Goal: Task Accomplishment & Management: Use online tool/utility

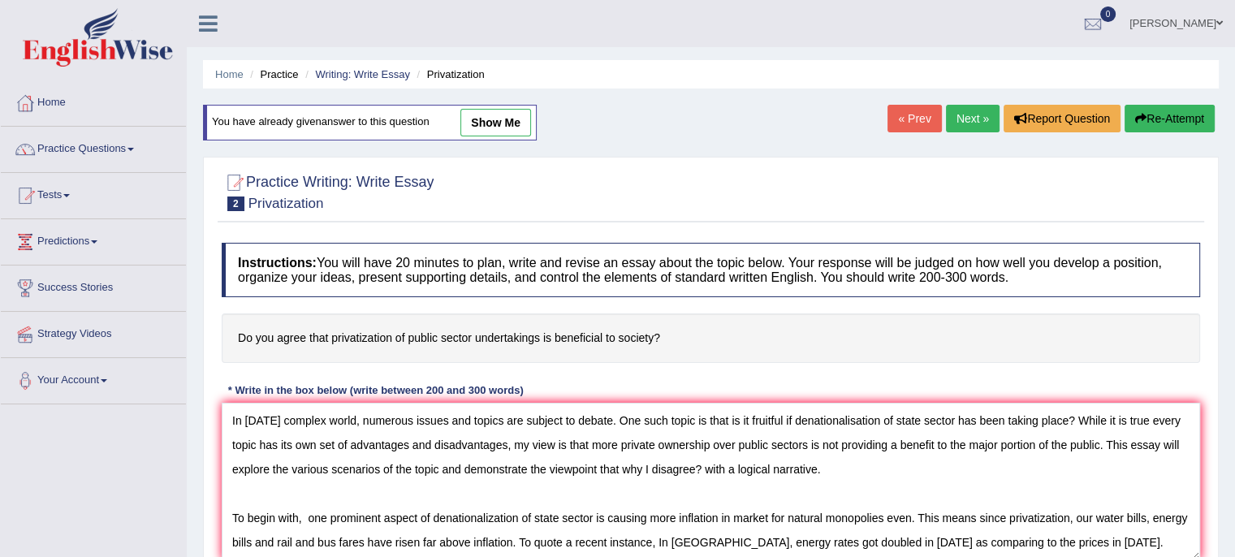
scroll to position [296, 0]
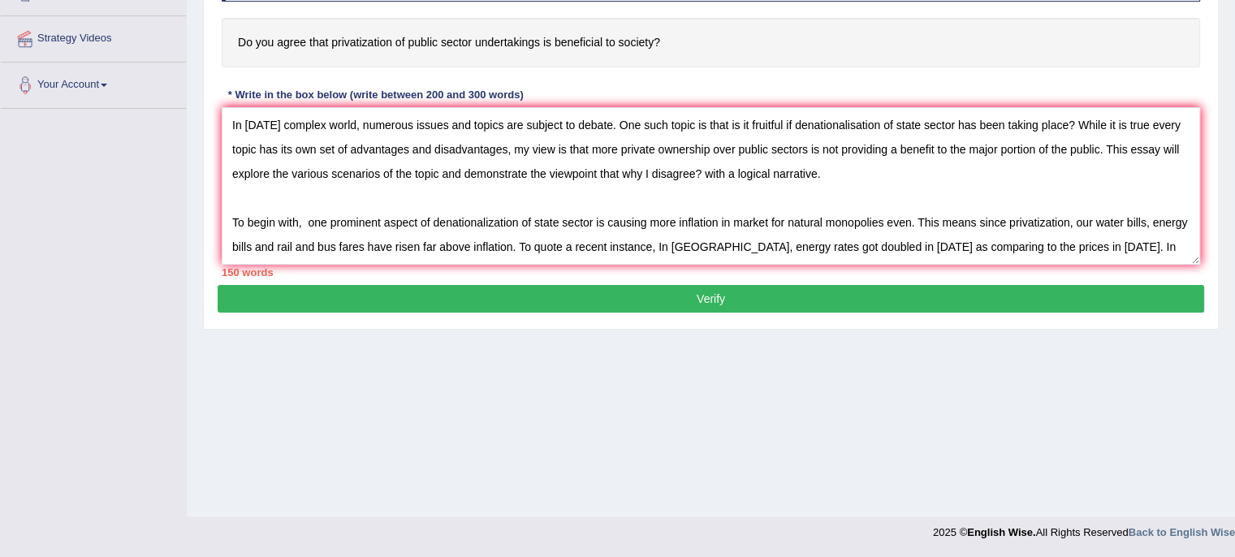
type textarea "In today's complex world, numerous issues and topics are subject to debate. One…"
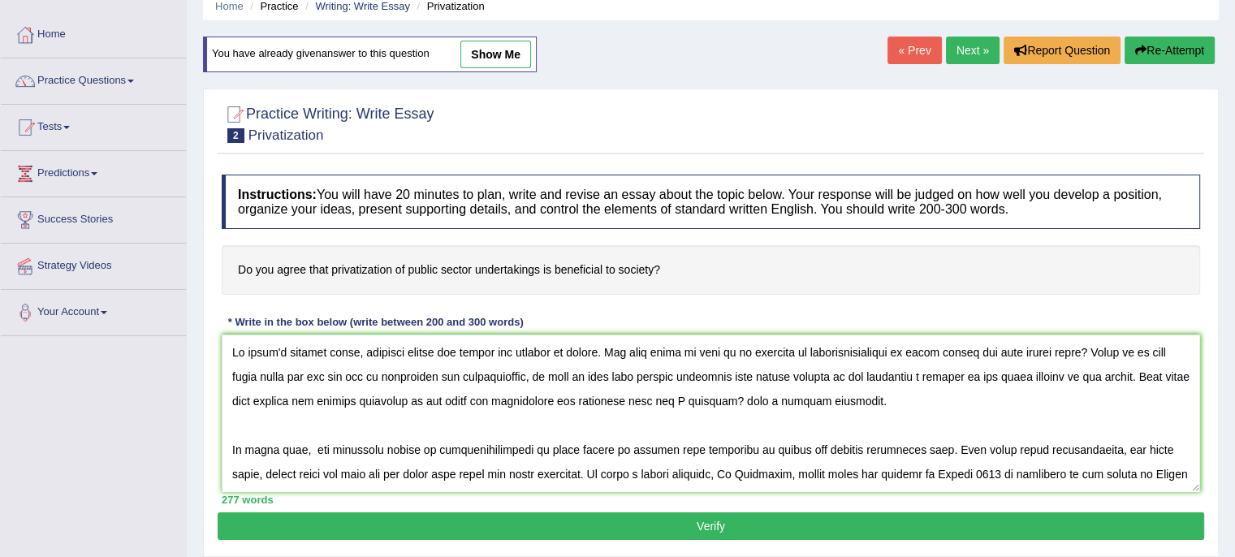
scroll to position [184, 0]
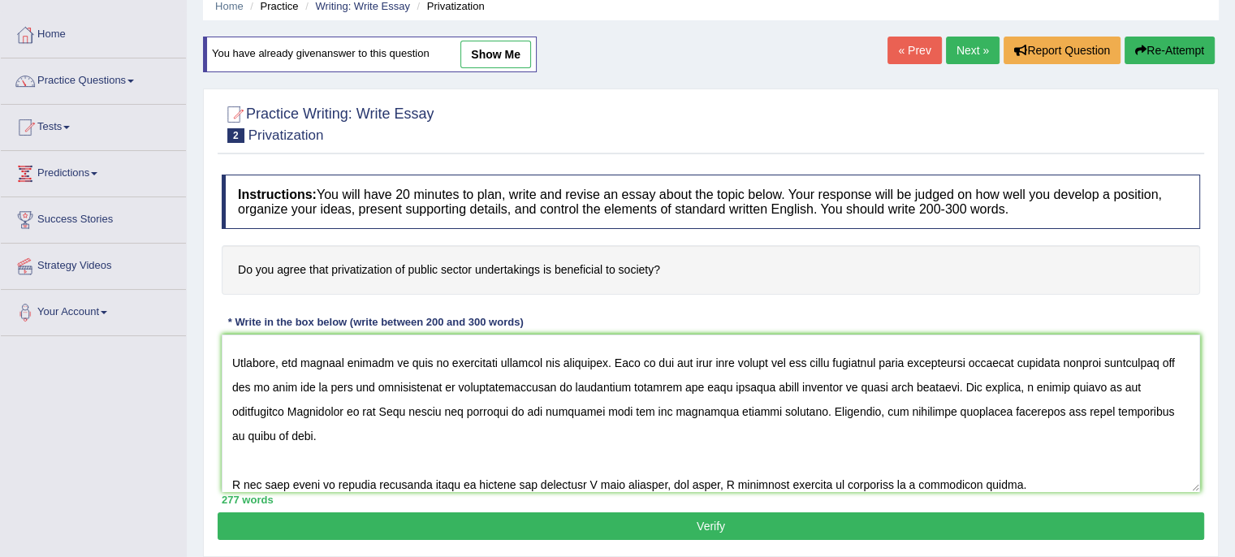
drag, startPoint x: 0, startPoint y: 0, endPoint x: 1146, endPoint y: 480, distance: 1242.7
click at [1146, 480] on textarea at bounding box center [711, 412] width 978 height 157
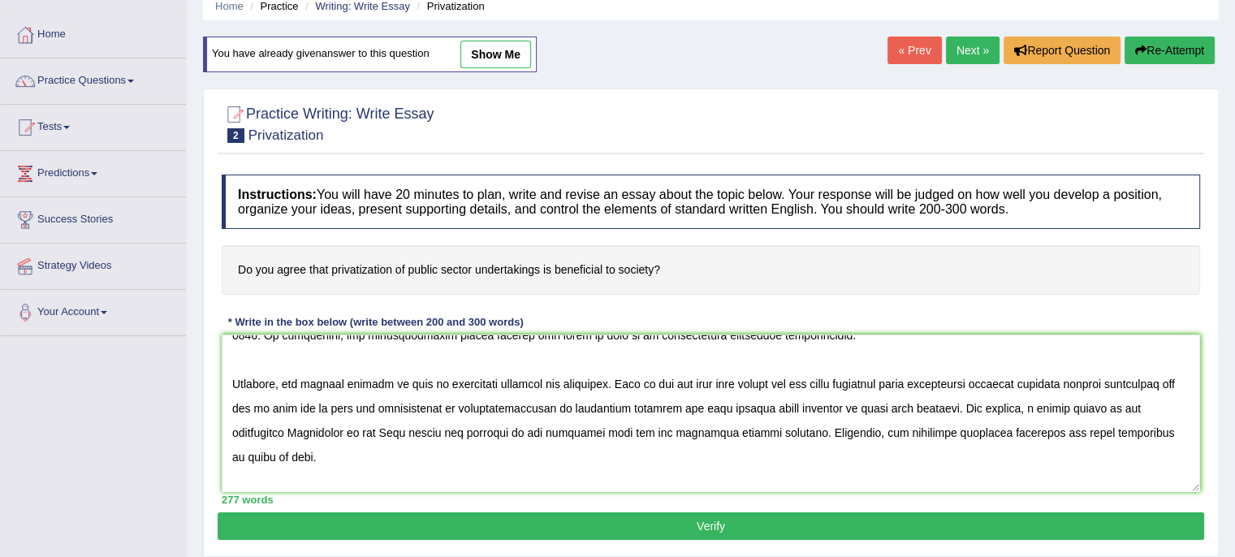
scroll to position [192, 0]
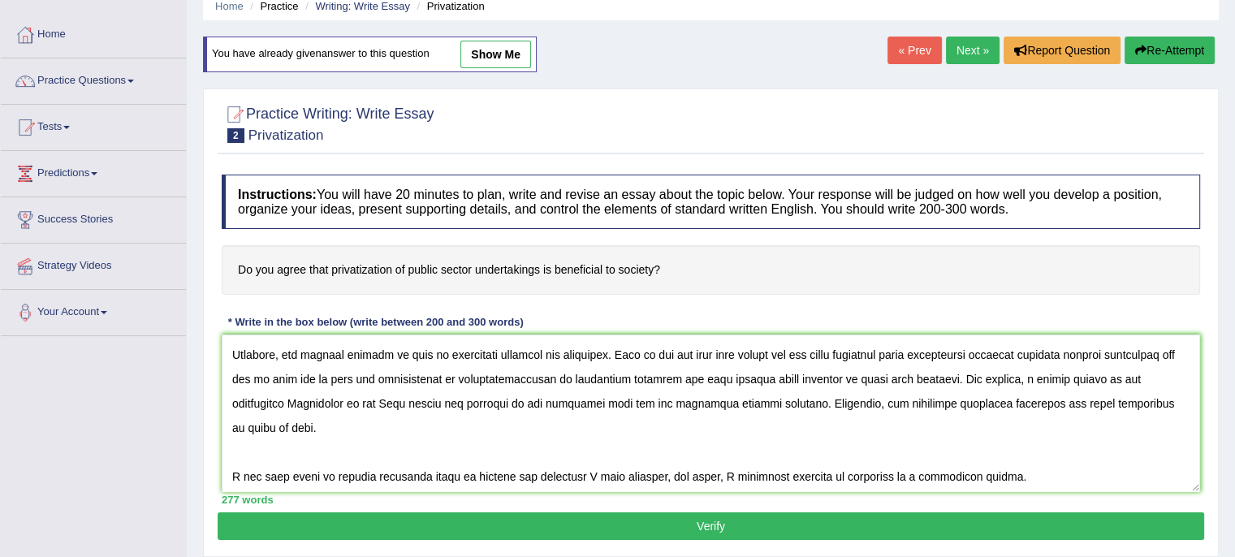
click at [1060, 481] on textarea at bounding box center [711, 412] width 978 height 157
click at [877, 470] on textarea at bounding box center [711, 412] width 978 height 157
type textarea "In today's complex world, numerous issues and topics are subject to debate. One…"
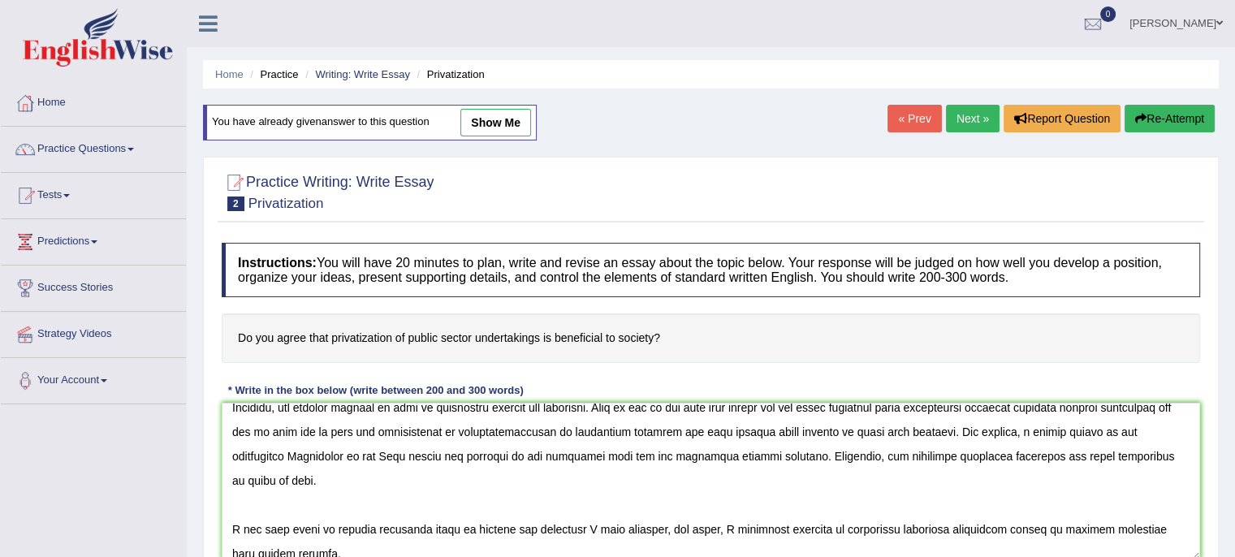
scroll to position [71, 0]
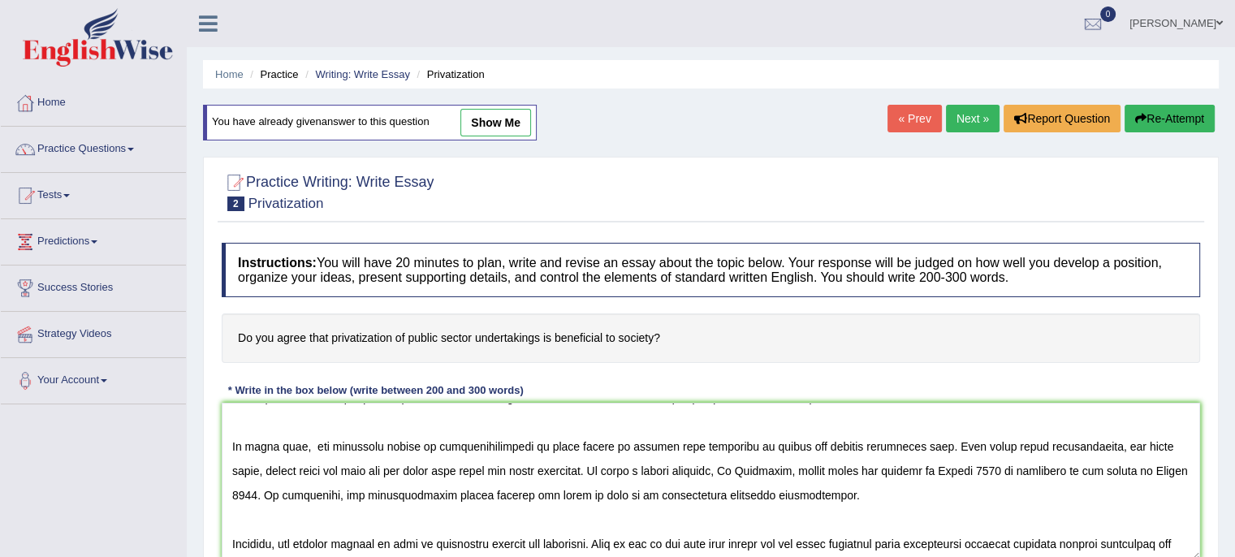
type textarea "In today's complex world, numerous issues and topics are subject to debate. One…"
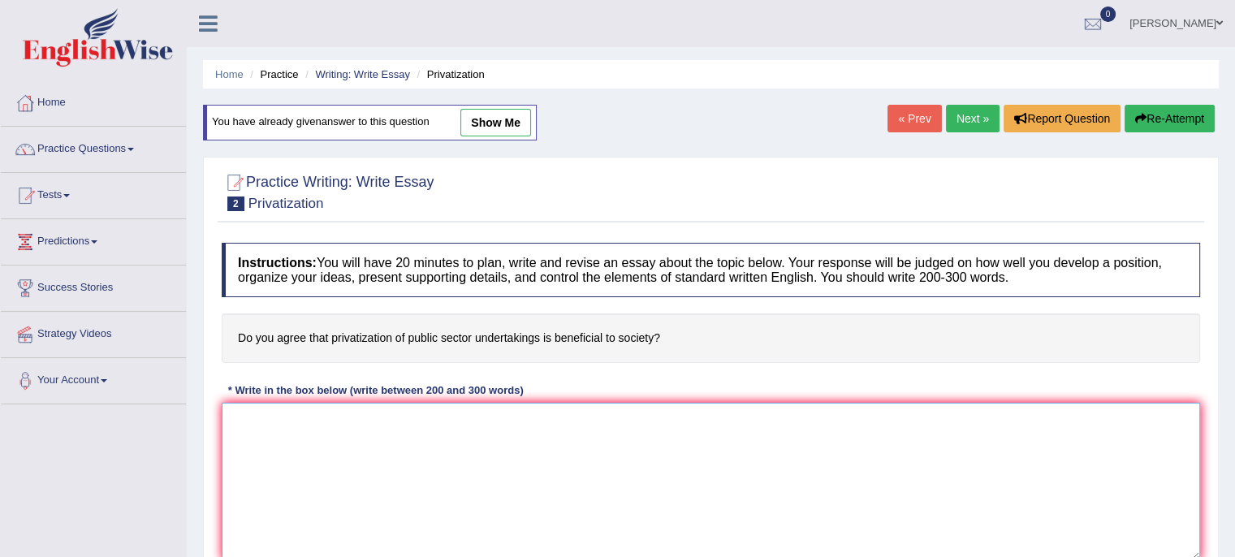
click at [631, 414] on textarea at bounding box center [711, 481] width 978 height 157
paste textarea "In today's complex world, numerous issues and topics are subject to debate. One…"
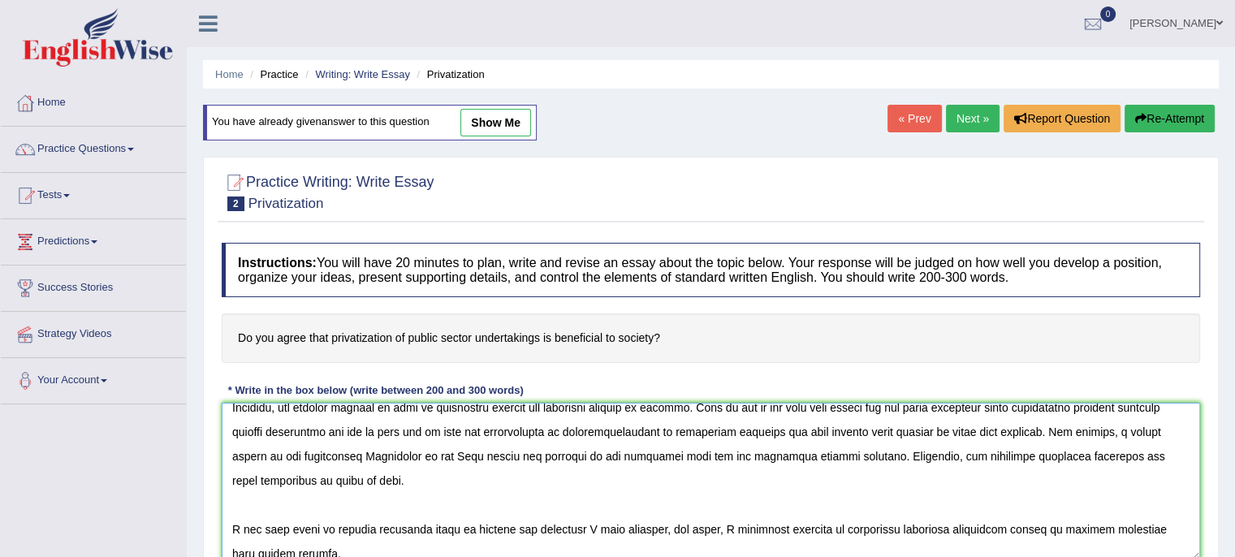
scroll to position [71, 0]
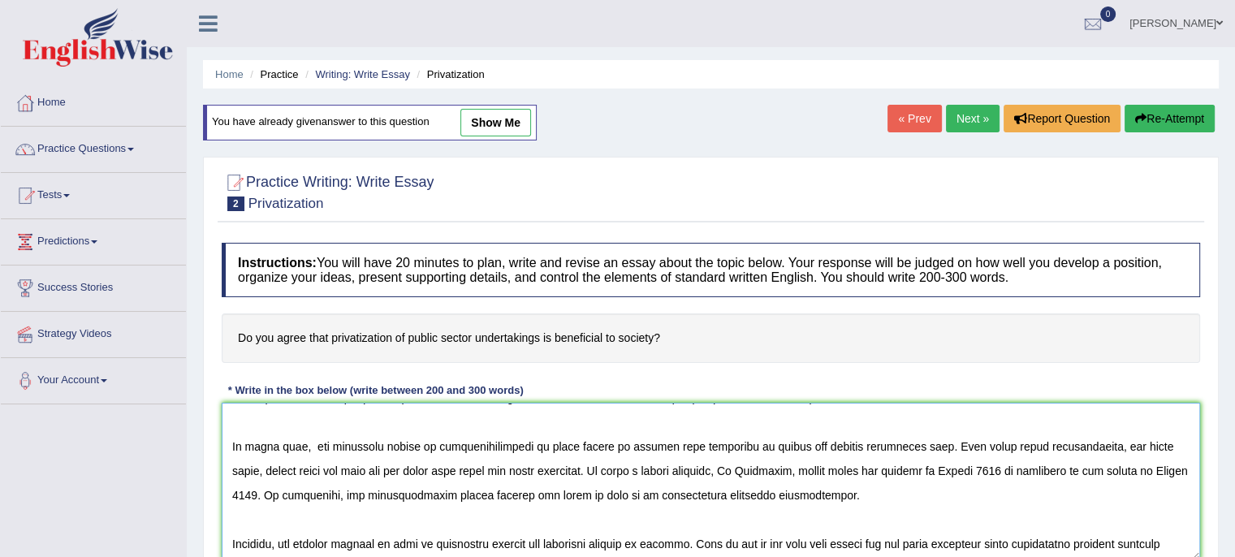
click at [698, 536] on textarea at bounding box center [711, 481] width 978 height 157
type textarea "In [DATE] complex world, numerous issues and topics are subject to debate. One …"
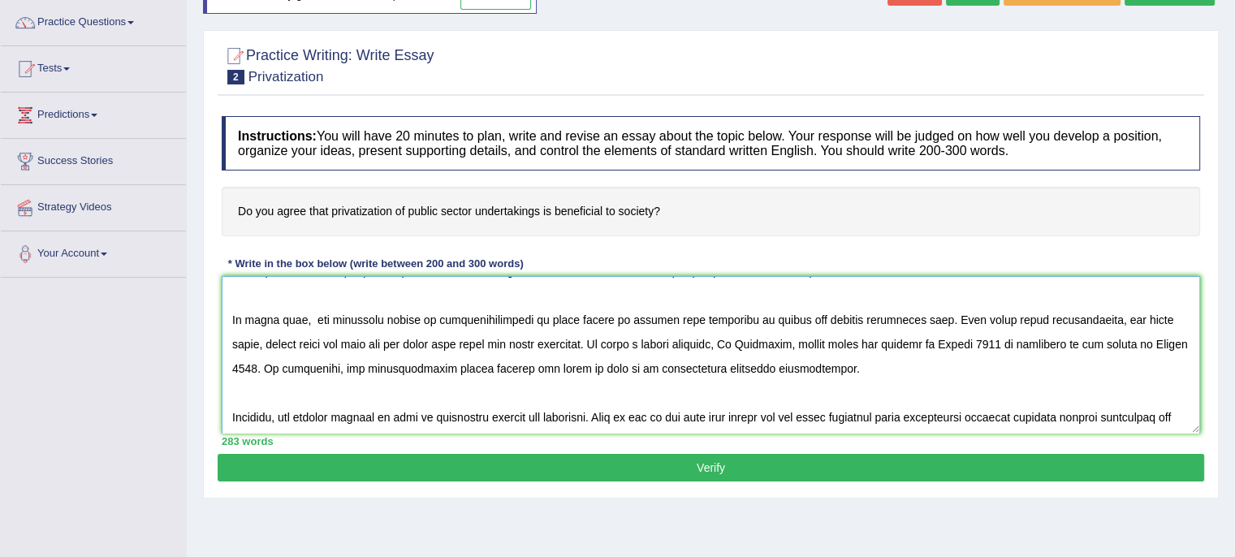
scroll to position [208, 0]
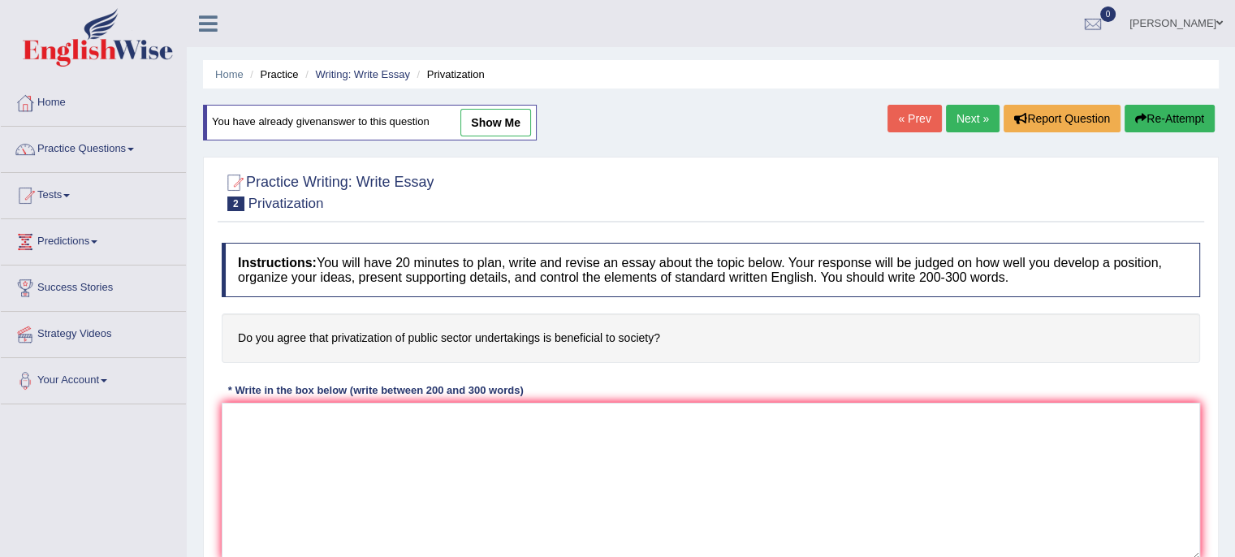
click at [912, 220] on div "Home Practice Writing: Write Essay Privatization You have already given answer …" at bounding box center [711, 406] width 1048 height 812
click at [671, 455] on textarea at bounding box center [711, 481] width 978 height 157
paste textarea "In [DATE] complex world, numerous issues and topics are subject to debate. One …"
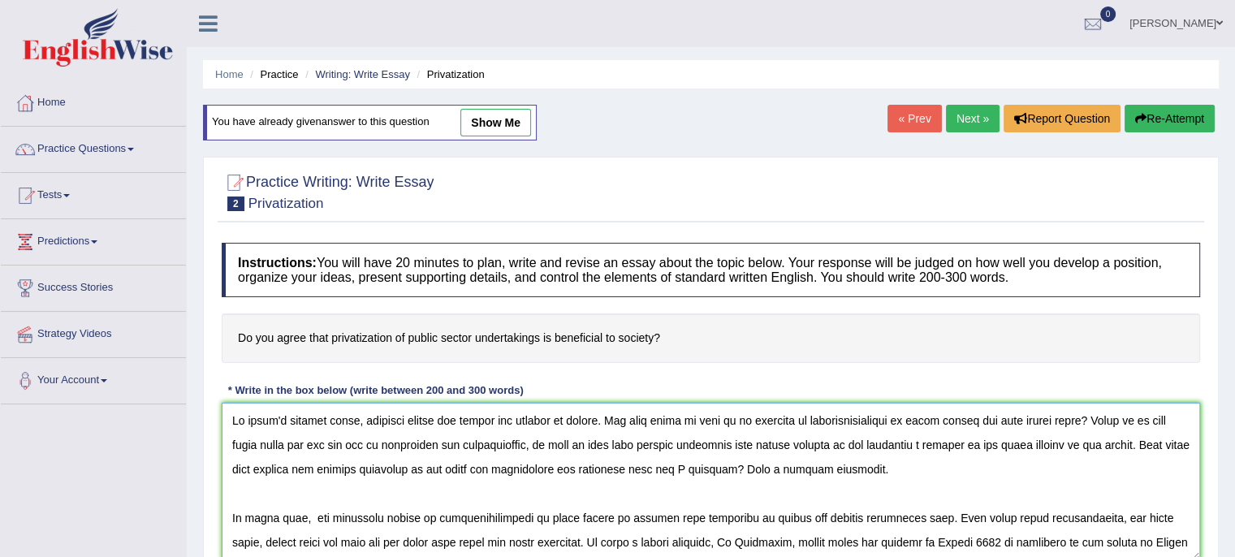
scroll to position [208, 0]
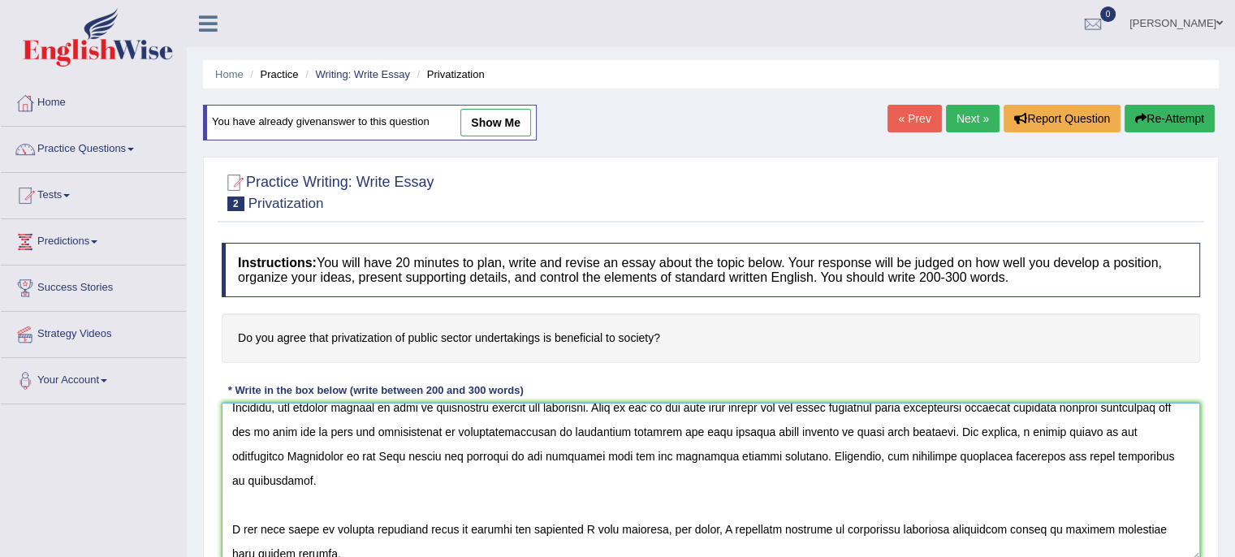
click at [261, 475] on textarea at bounding box center [711, 481] width 978 height 157
type textarea "In [DATE] complex world, numerous issues and topics are subject to debate. One …"
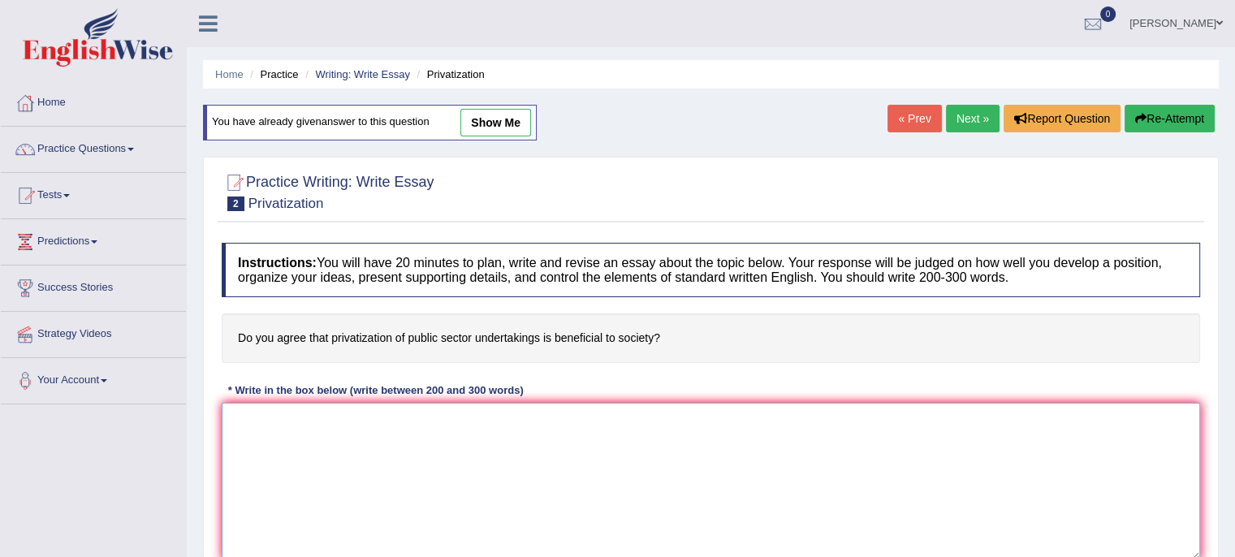
click at [718, 412] on textarea at bounding box center [711, 481] width 978 height 157
paste textarea "In [DATE] complex world, numerous issues and topics are subject to debate. One …"
type textarea "In [DATE] complex world, numerous issues and topics are subject to debate. One …"
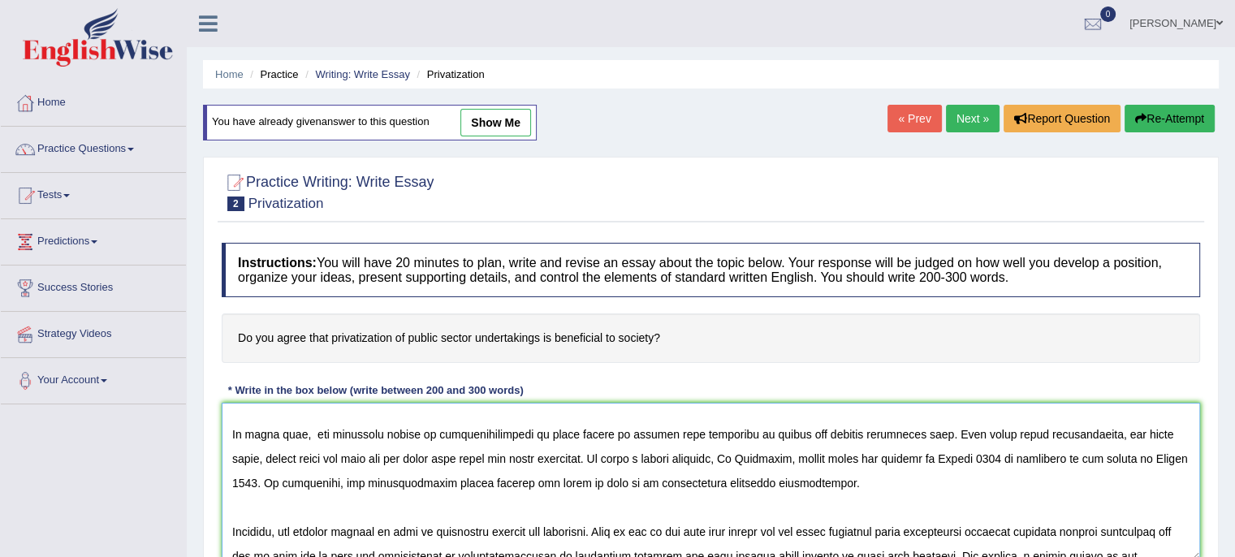
scroll to position [71, 0]
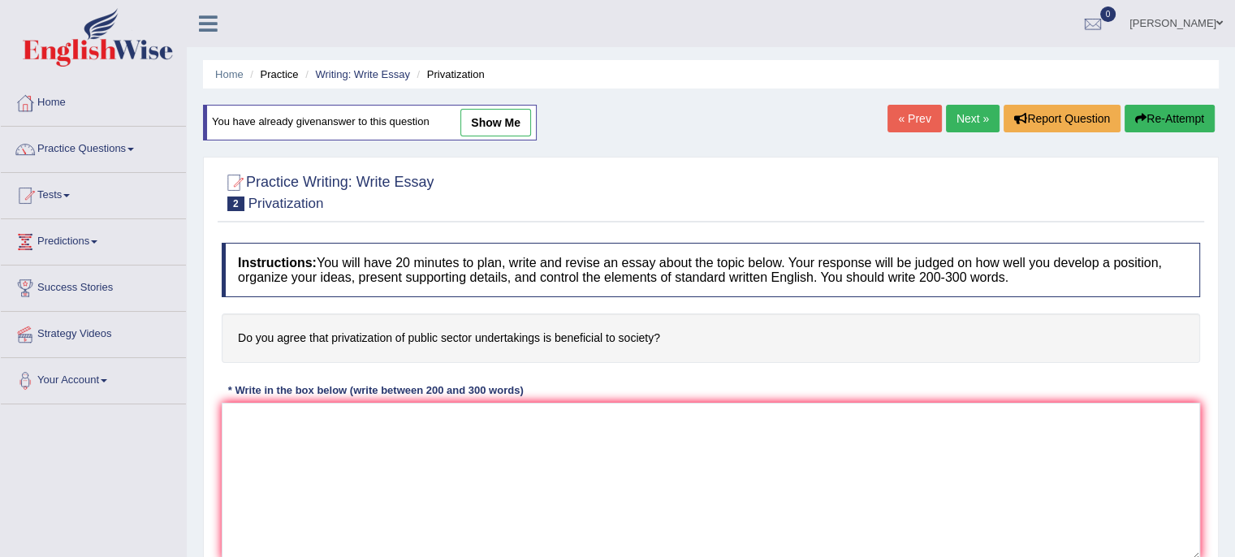
click at [776, 464] on textarea at bounding box center [711, 481] width 978 height 157
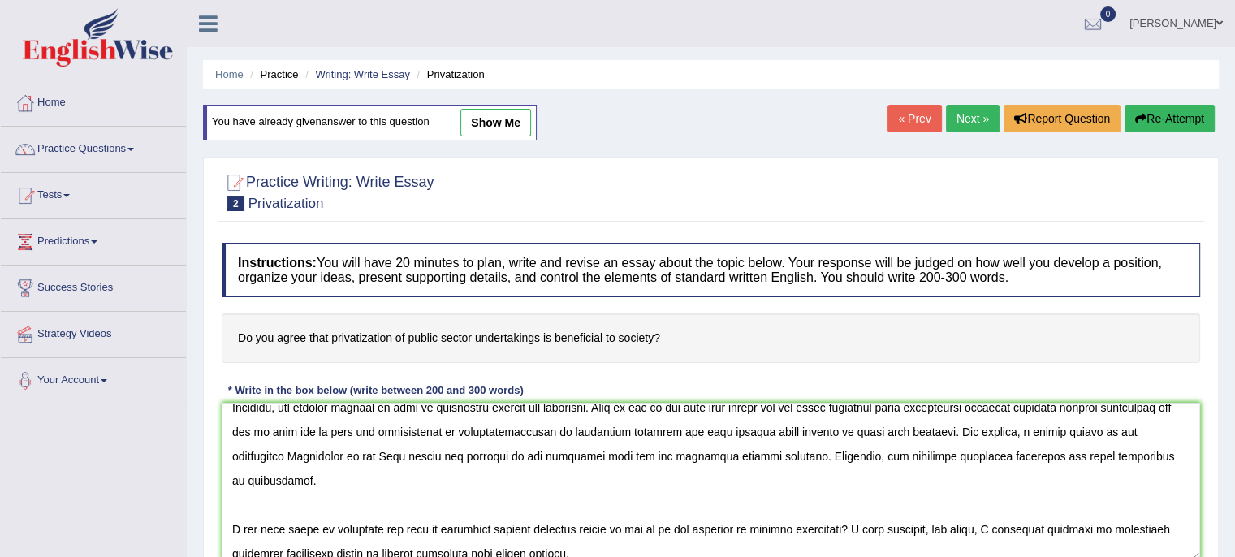
click at [476, 523] on textarea at bounding box center [711, 481] width 978 height 157
click at [481, 524] on textarea at bounding box center [711, 481] width 978 height 157
type textarea "In [DATE] complex world, numerous issues and topics are subject to debate. One …"
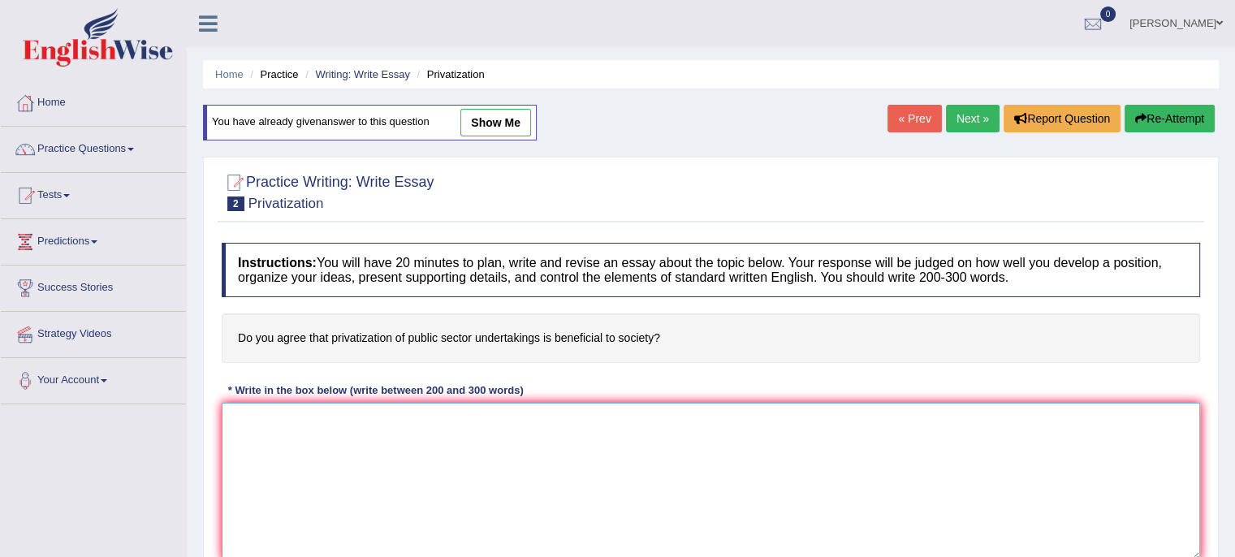
click at [761, 458] on textarea at bounding box center [711, 481] width 978 height 157
paste textarea "In today's complex world, numerous issues and topics are subject to debate. One…"
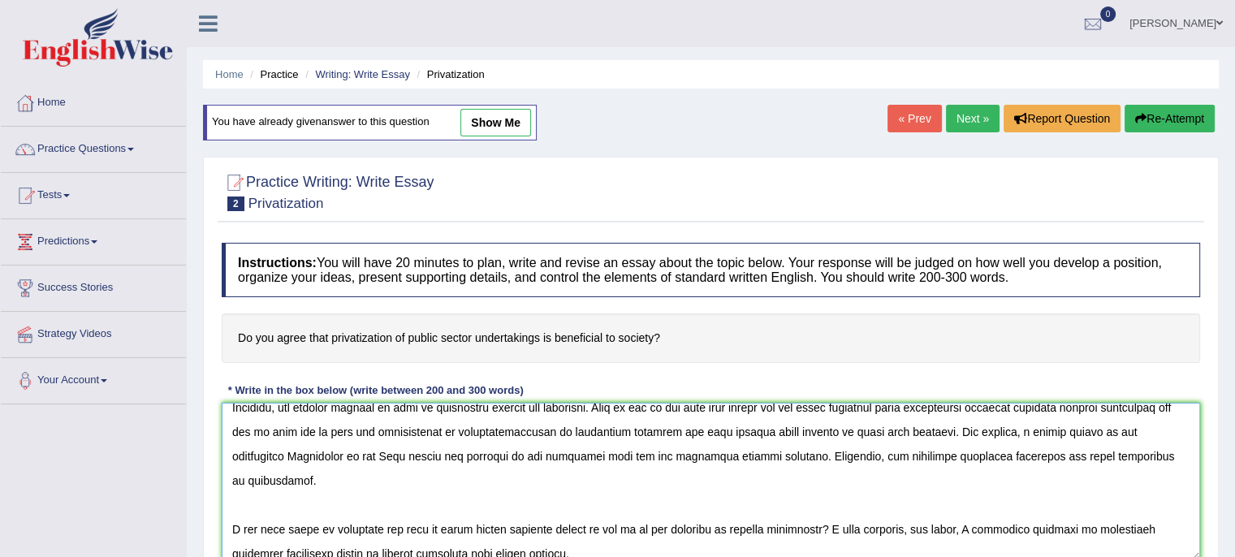
click at [475, 524] on textarea at bounding box center [711, 481] width 978 height 157
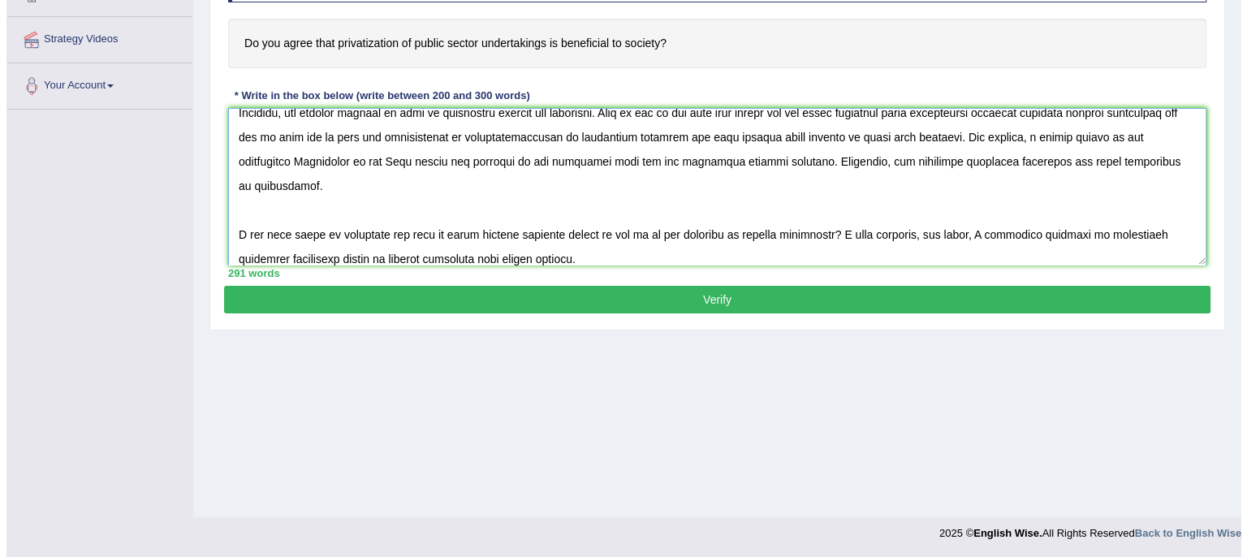
scroll to position [296, 0]
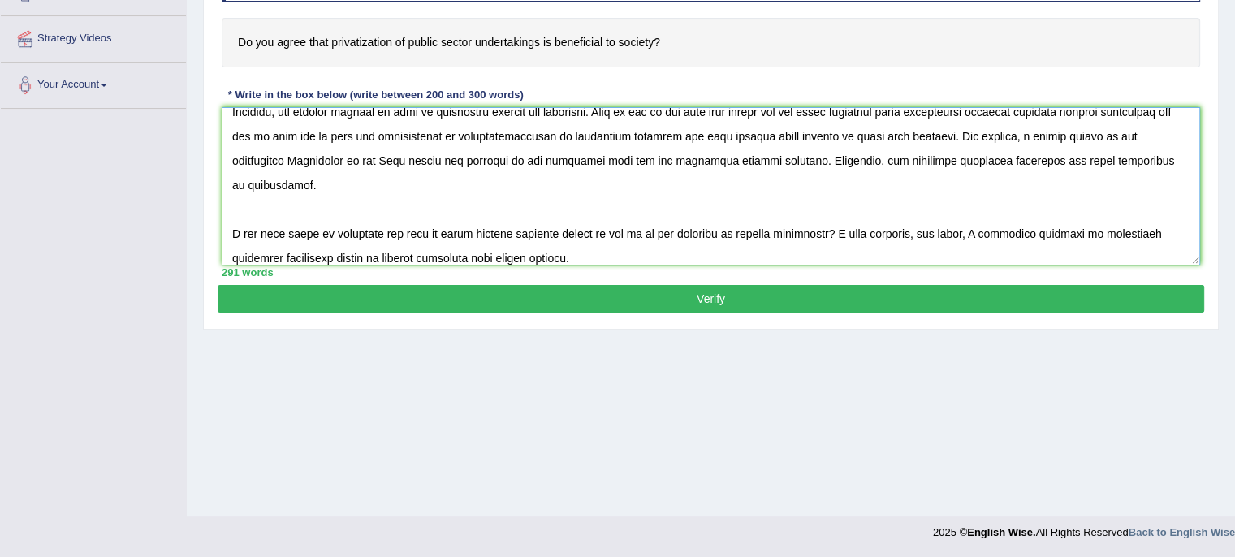
type textarea "In today's complex world, numerous issues and topics are subject to debate. One…"
click at [930, 290] on button "Verify" at bounding box center [711, 299] width 986 height 28
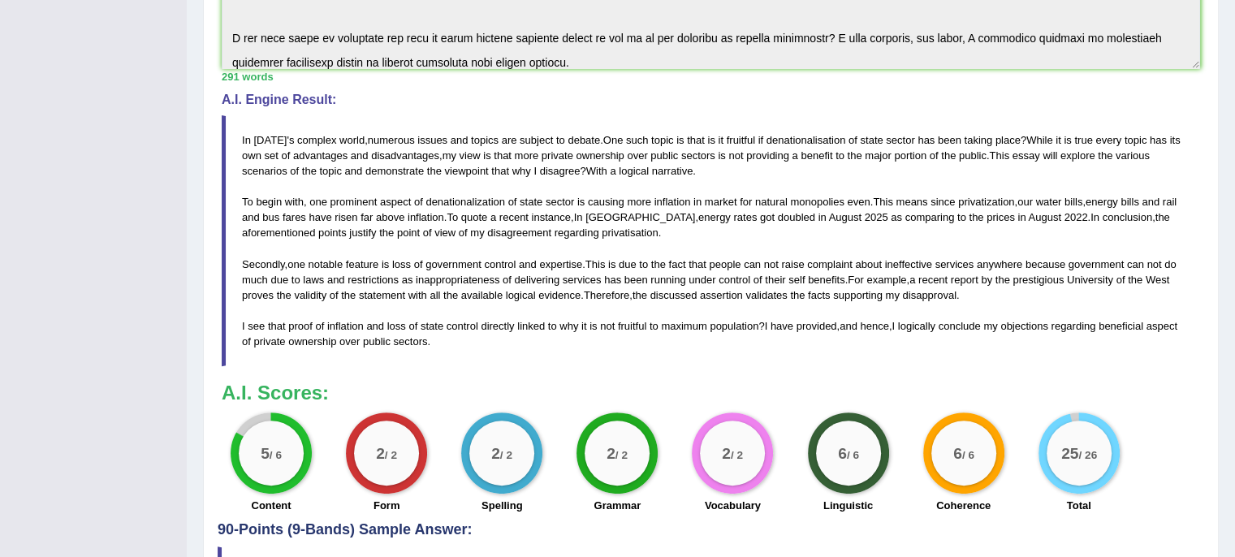
scroll to position [435, 0]
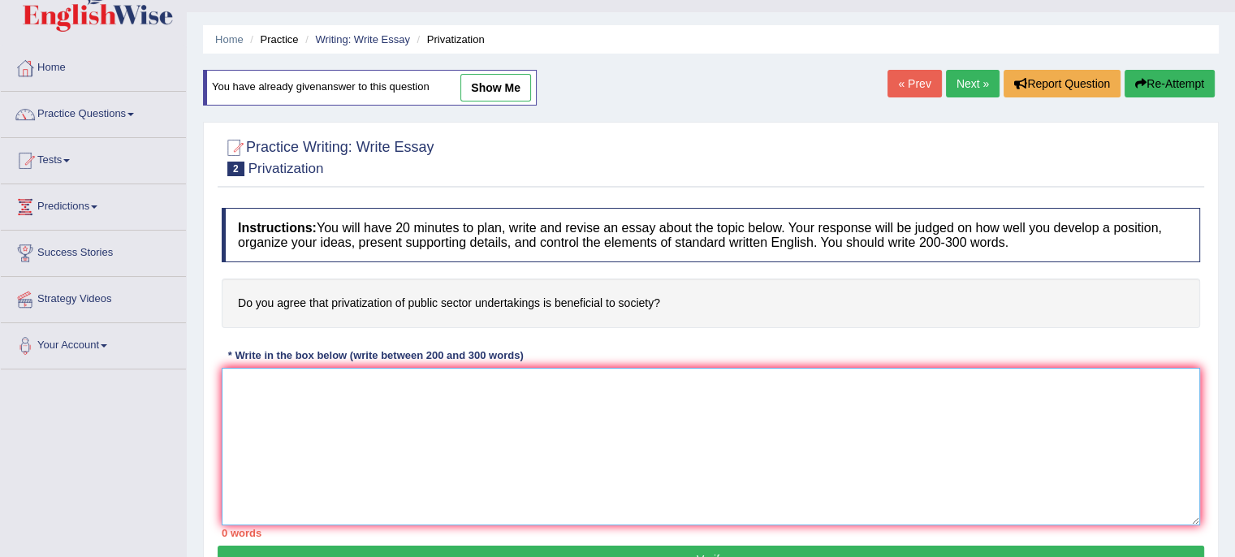
click at [766, 449] on textarea at bounding box center [711, 446] width 978 height 157
paste textarea "In today's complex world, numerous issues and topics are subject to debate. One…"
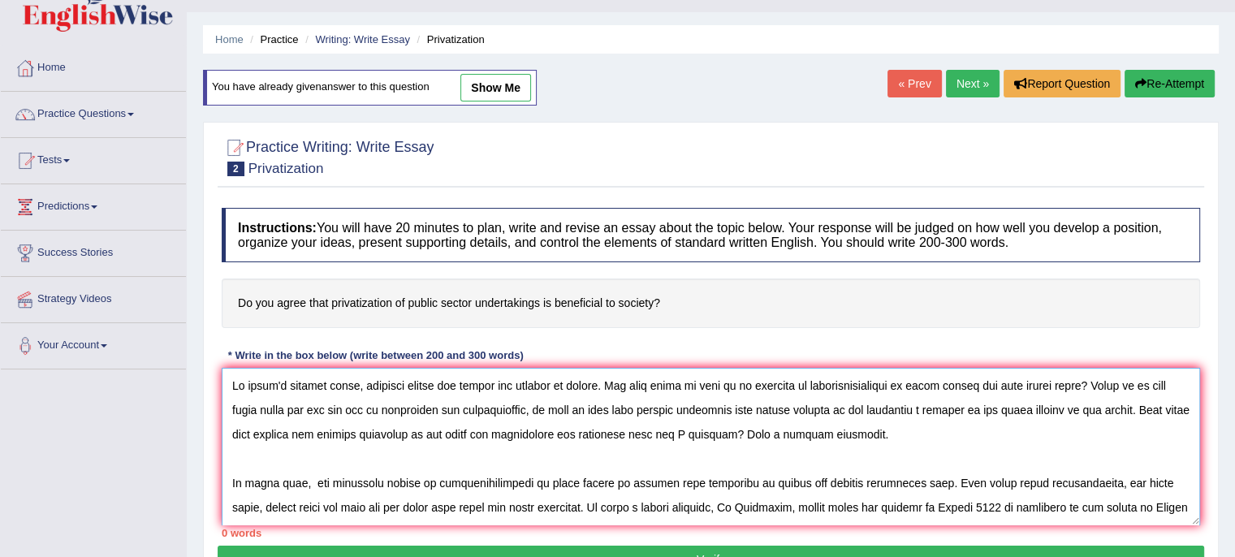
scroll to position [208, 0]
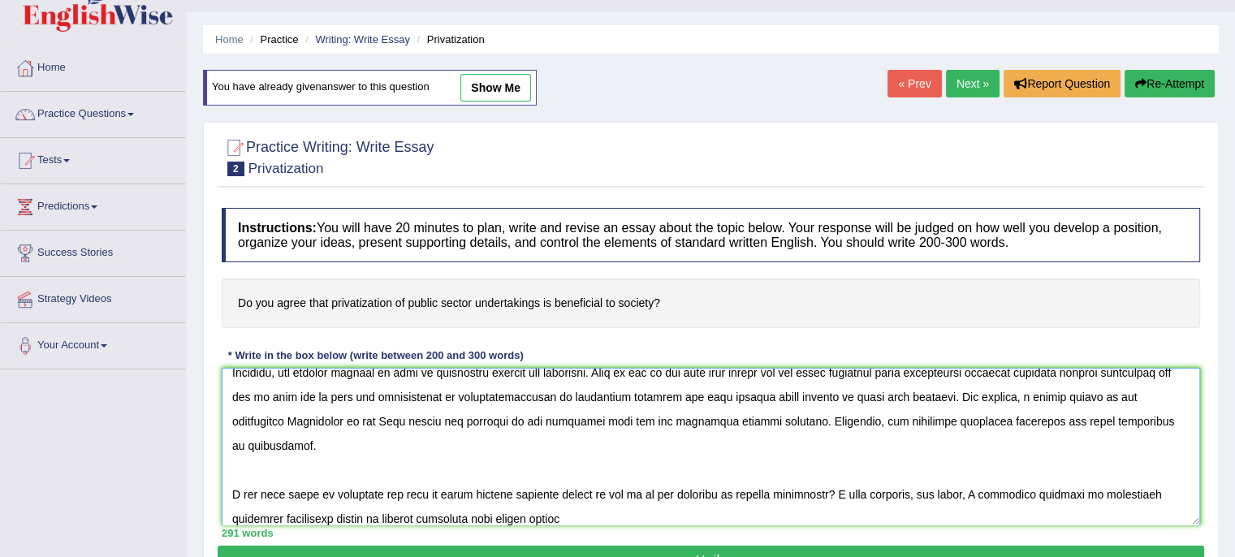
type textarea "In today's complex world, numerous issues and topics are subject to debate. One…"
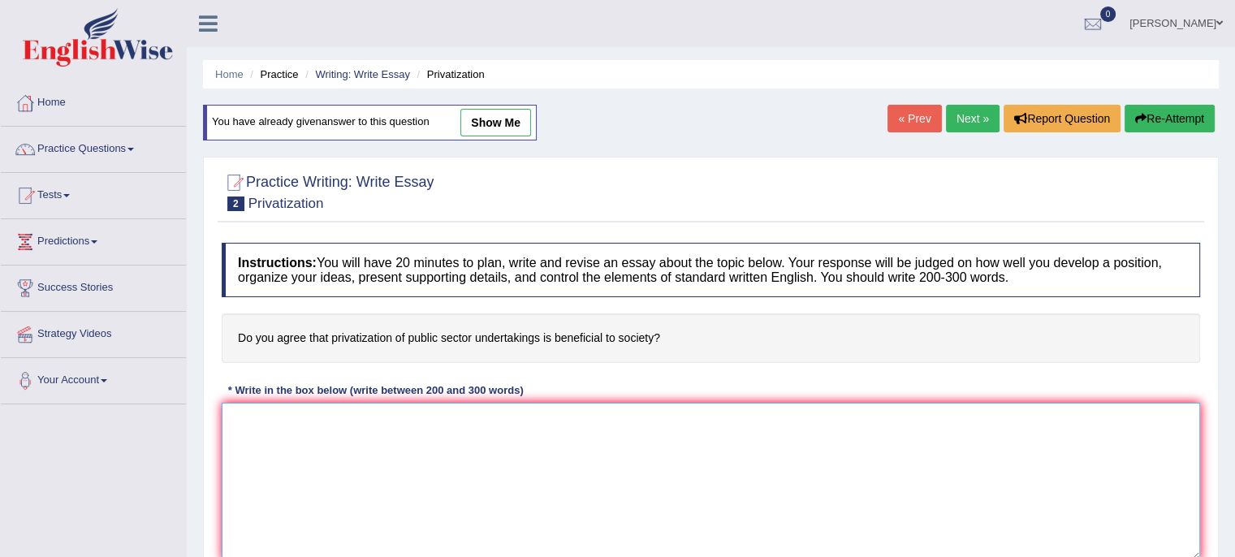
click at [670, 511] on textarea at bounding box center [711, 481] width 978 height 157
paste textarea "In today's complex world, numerous issues and topics are subject to debate. One…"
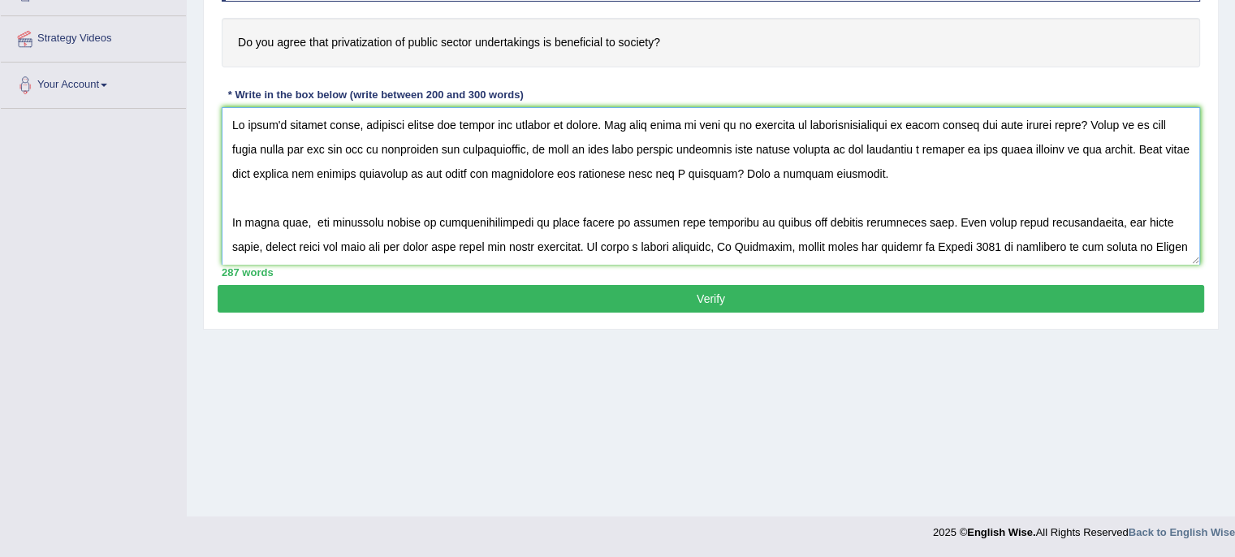
click at [490, 170] on textarea at bounding box center [711, 185] width 978 height 157
type textarea "In today's complex world, numerous issues and topics are subject to debate. One…"
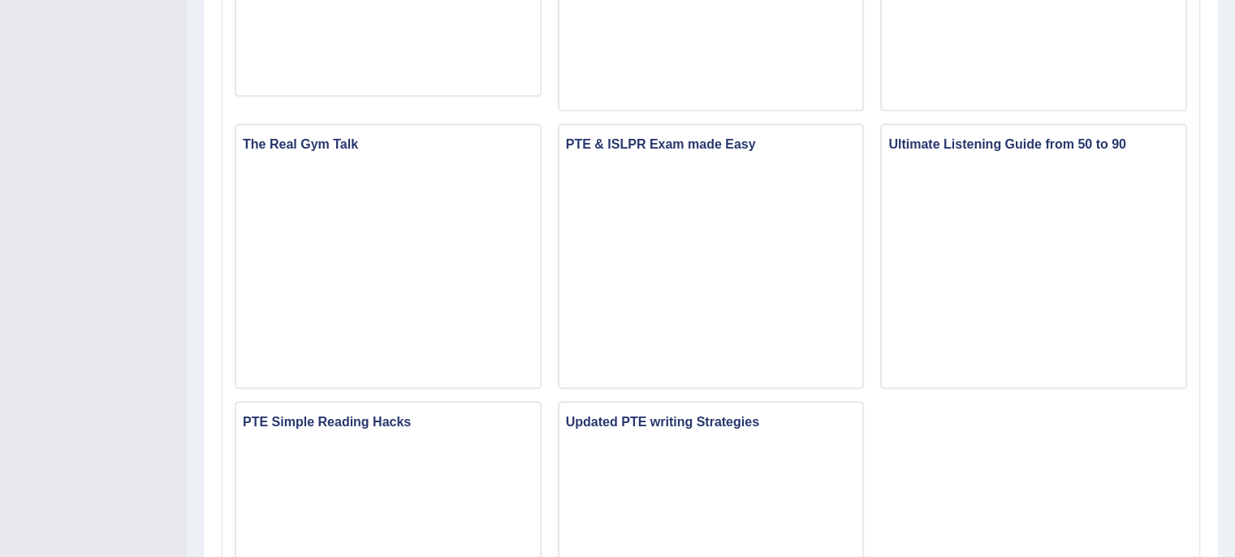
scroll to position [956, 0]
